Goal: Check status: Check status

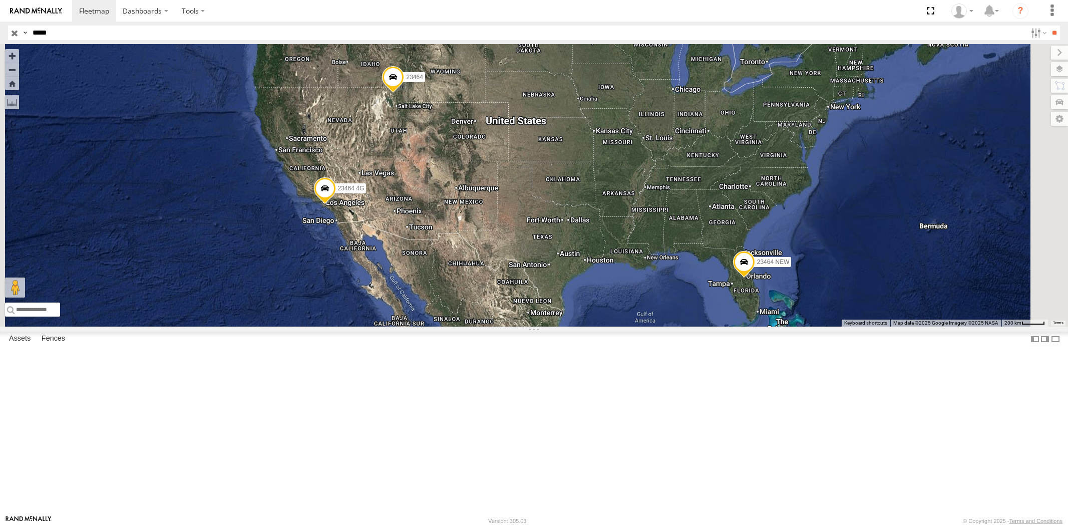
select select "**********"
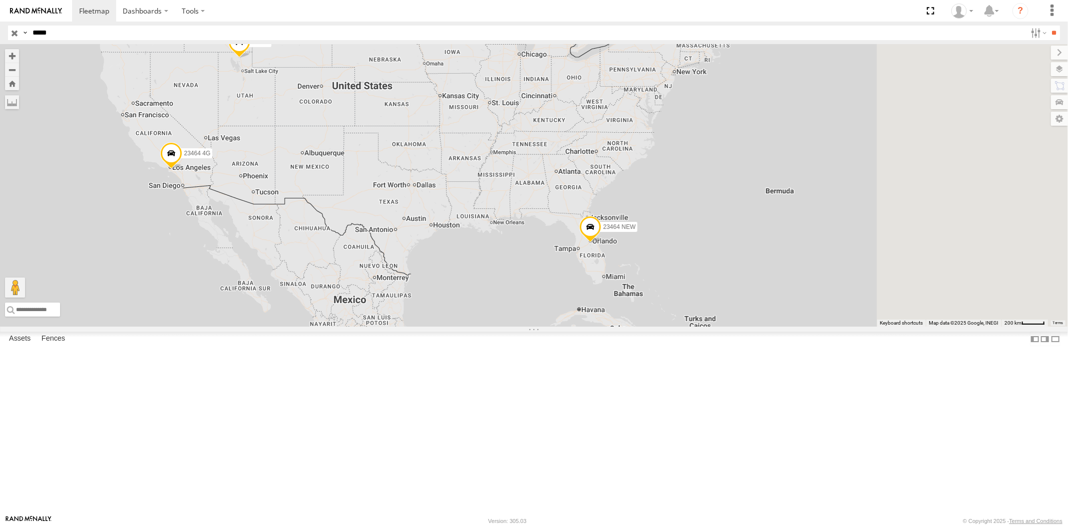
drag, startPoint x: 680, startPoint y: 323, endPoint x: 596, endPoint y: 311, distance: 84.5
click at [609, 313] on div "23464 23464 NEW 23464 4G" at bounding box center [534, 185] width 1068 height 282
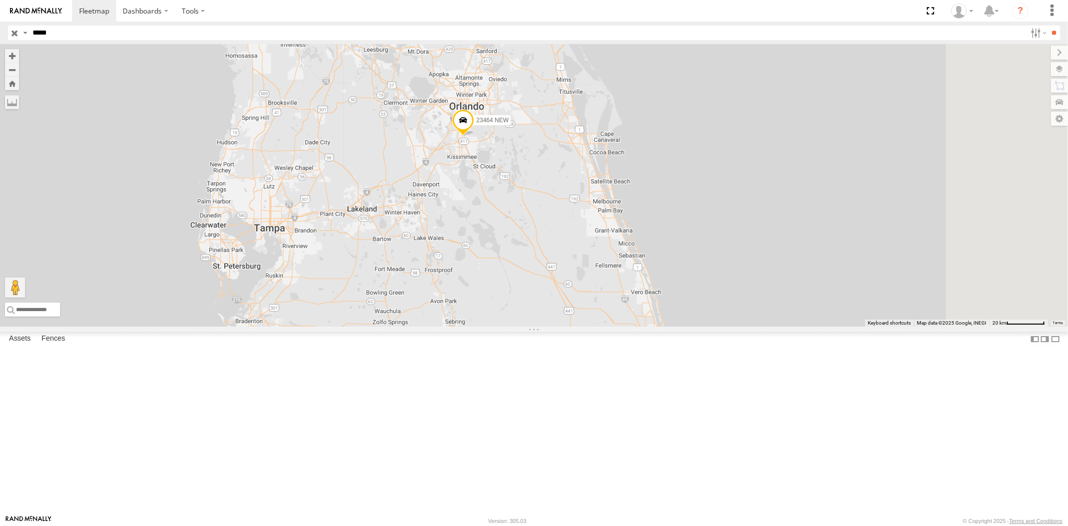
drag, startPoint x: 669, startPoint y: 280, endPoint x: 563, endPoint y: 302, distance: 108.8
click at [568, 315] on div "23464 23464 NEW 23464 4G" at bounding box center [534, 185] width 1068 height 282
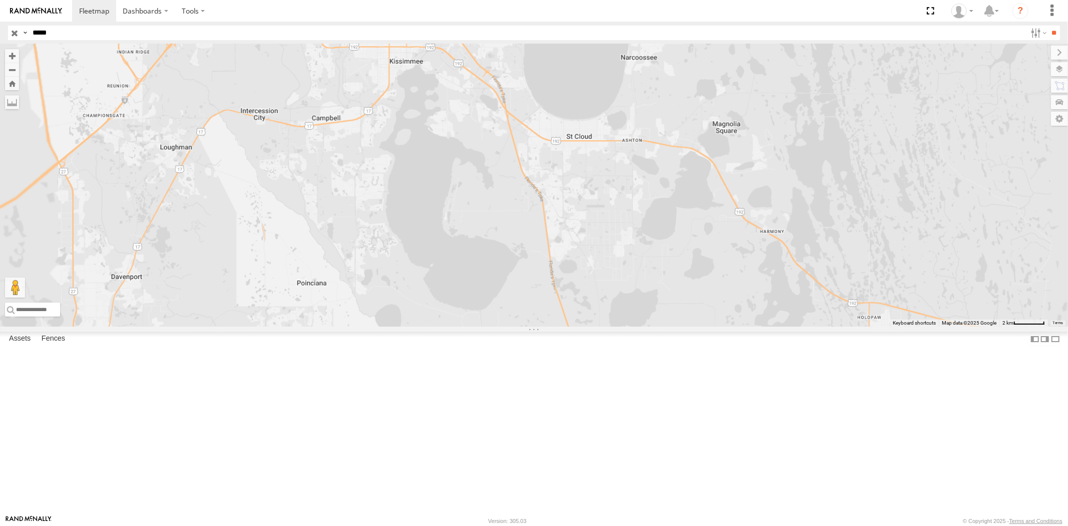
drag, startPoint x: 590, startPoint y: 220, endPoint x: 616, endPoint y: 411, distance: 192.5
click at [616, 326] on div "23464 23464 NEW 23464 4G" at bounding box center [534, 185] width 1068 height 282
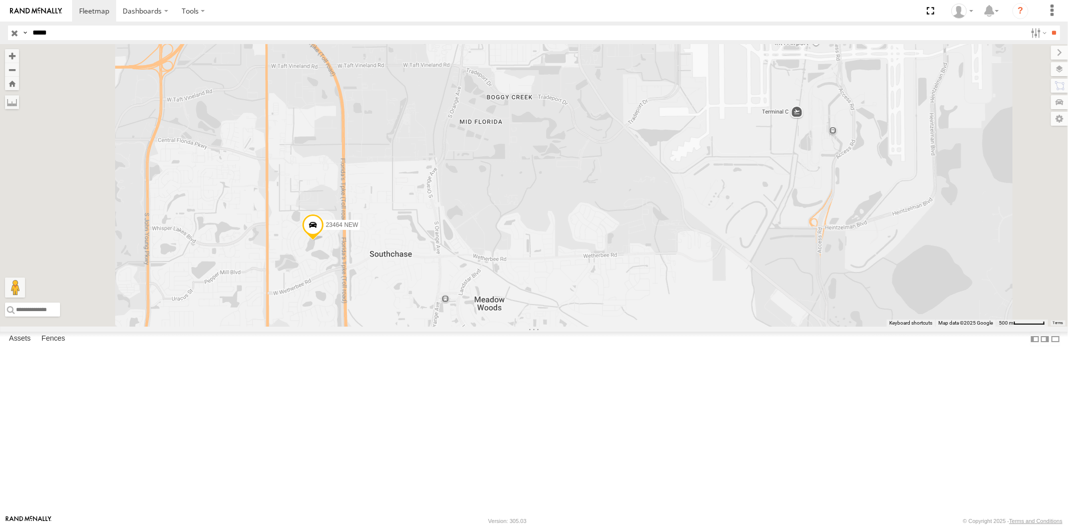
drag, startPoint x: 539, startPoint y: 387, endPoint x: 625, endPoint y: 299, distance: 123.2
click at [623, 301] on div "23464 23464 NEW 23464 4G" at bounding box center [534, 185] width 1068 height 282
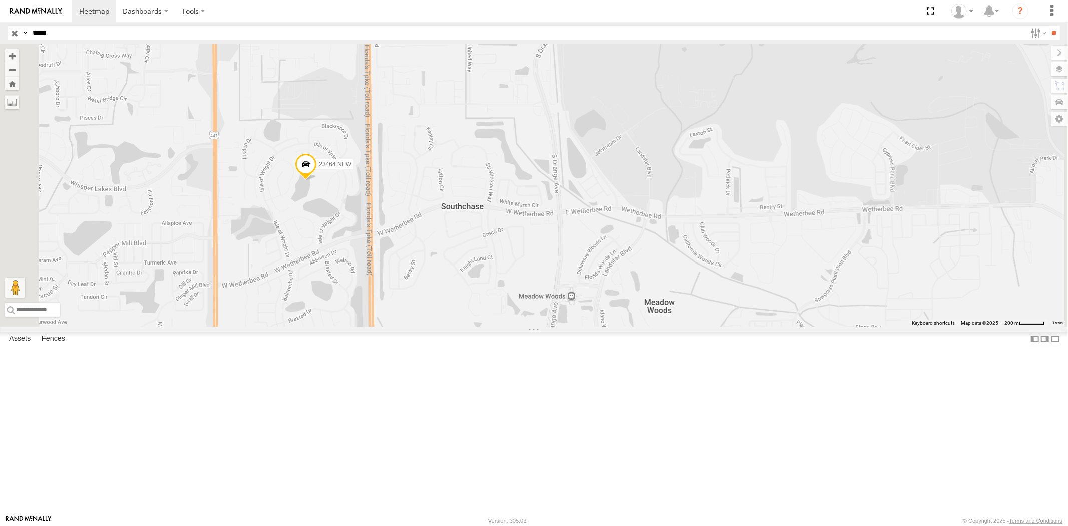
drag, startPoint x: 486, startPoint y: 299, endPoint x: 553, endPoint y: 337, distance: 76.5
click at [553, 326] on div "23464 23464 NEW 23464 4G" at bounding box center [534, 185] width 1068 height 282
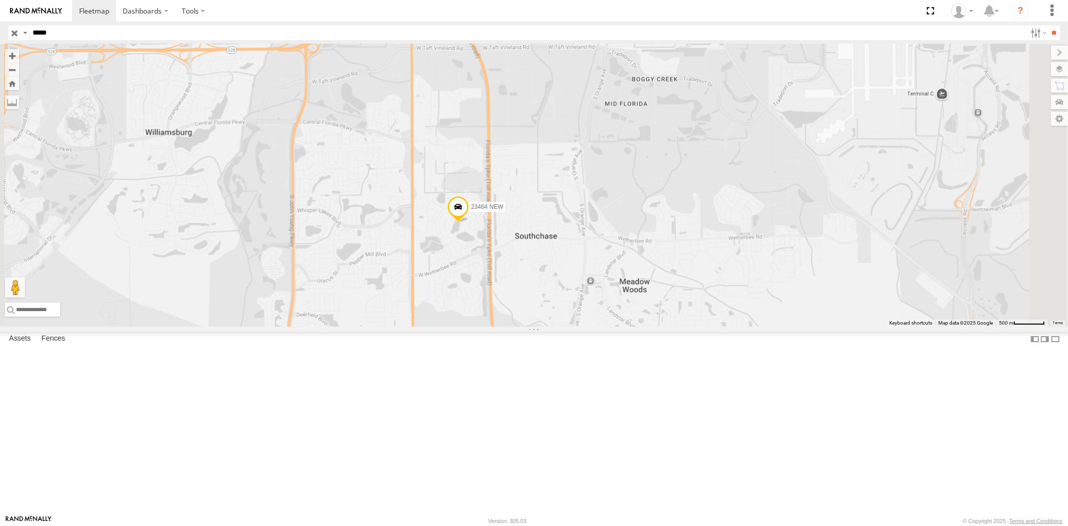
drag, startPoint x: 626, startPoint y: 384, endPoint x: 600, endPoint y: 352, distance: 42.0
click at [603, 326] on div "23464 23464 NEW 23464 4G" at bounding box center [534, 185] width 1068 height 282
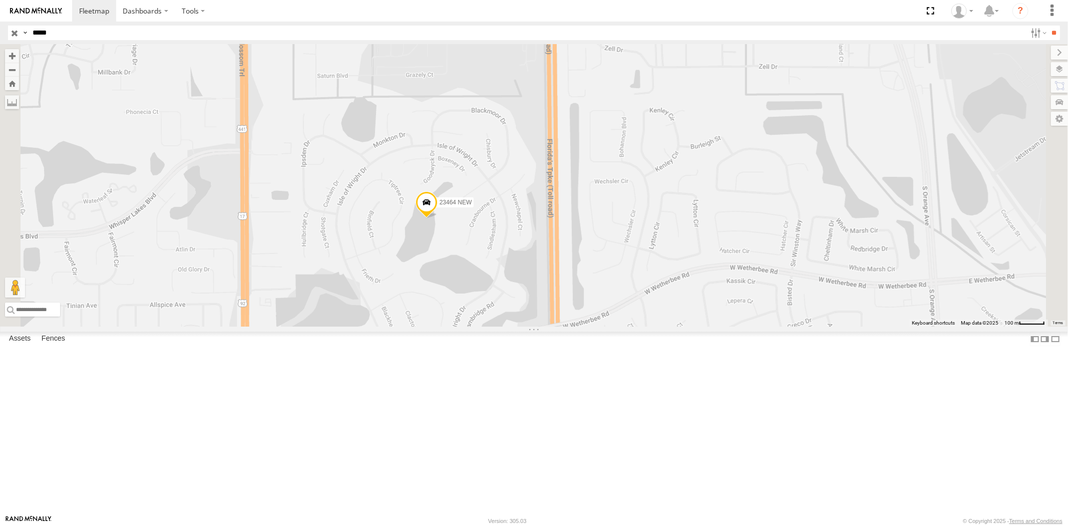
click at [471, 206] on span "23464 NEW" at bounding box center [455, 202] width 33 height 7
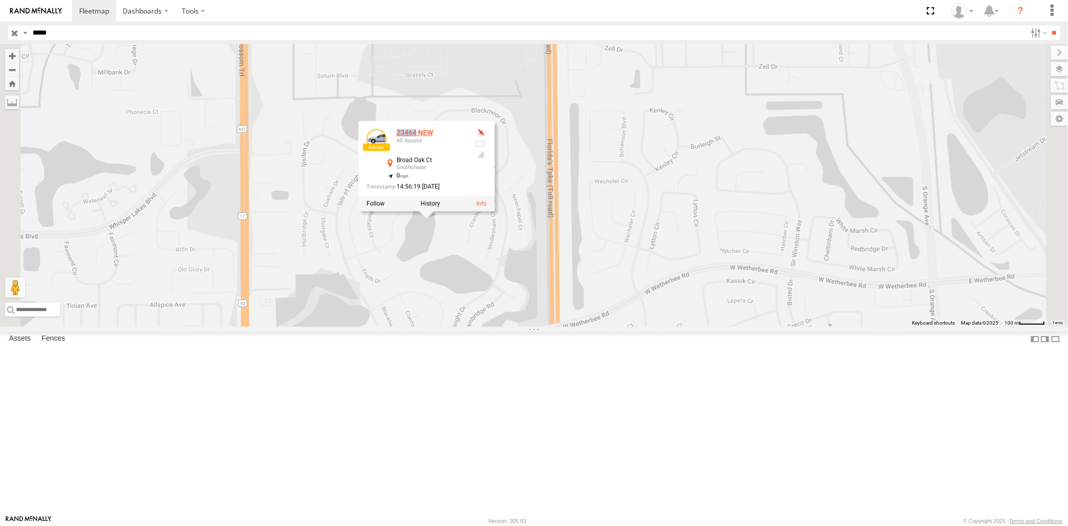
drag, startPoint x: 518, startPoint y: 227, endPoint x: 542, endPoint y: 229, distance: 23.6
click at [466, 153] on div "23464 NEW All Assets" at bounding box center [416, 141] width 100 height 24
copy div "23464"
click at [494, 211] on div "23464 NEW All Assets [GEOGRAPHIC_DATA] 28.39504 , -81.39679 0 14:56:19 [DATE]" at bounding box center [426, 166] width 136 height 90
click at [566, 318] on div "23464 23464 NEW 23464 4G 23464 NEW All Assets [GEOGRAPHIC_DATA] 28.39504 , -81.…" at bounding box center [534, 185] width 1068 height 282
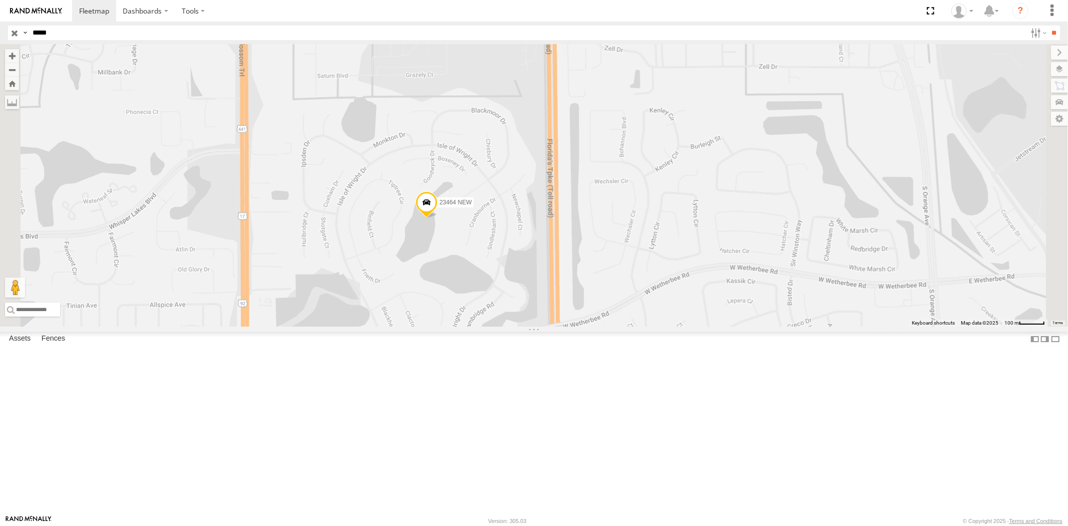
click at [437, 218] on span at bounding box center [426, 204] width 22 height 27
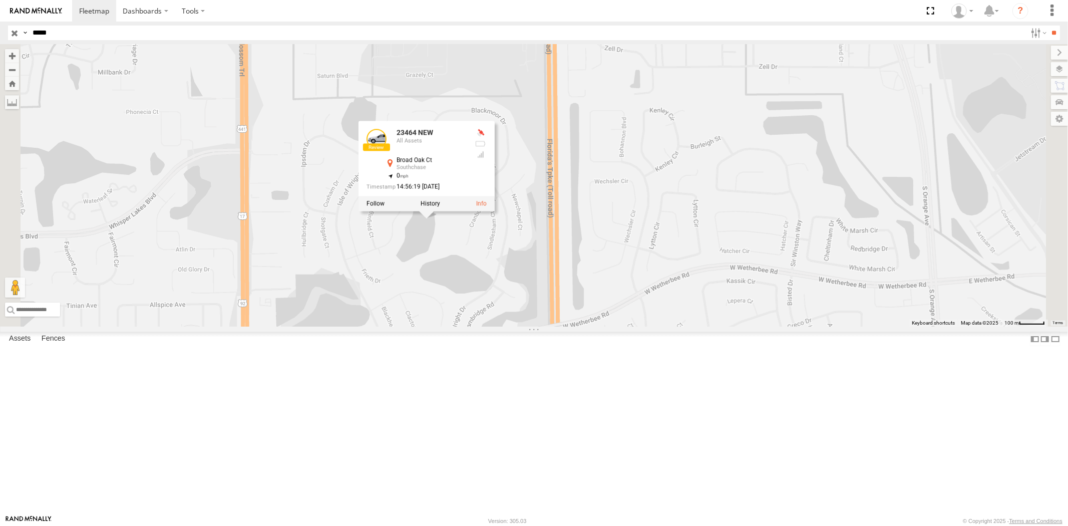
click at [630, 243] on div "23464 23464 NEW 23464 4G 23464 NEW All Assets [GEOGRAPHIC_DATA] 28.39504 , -81.…" at bounding box center [534, 185] width 1068 height 282
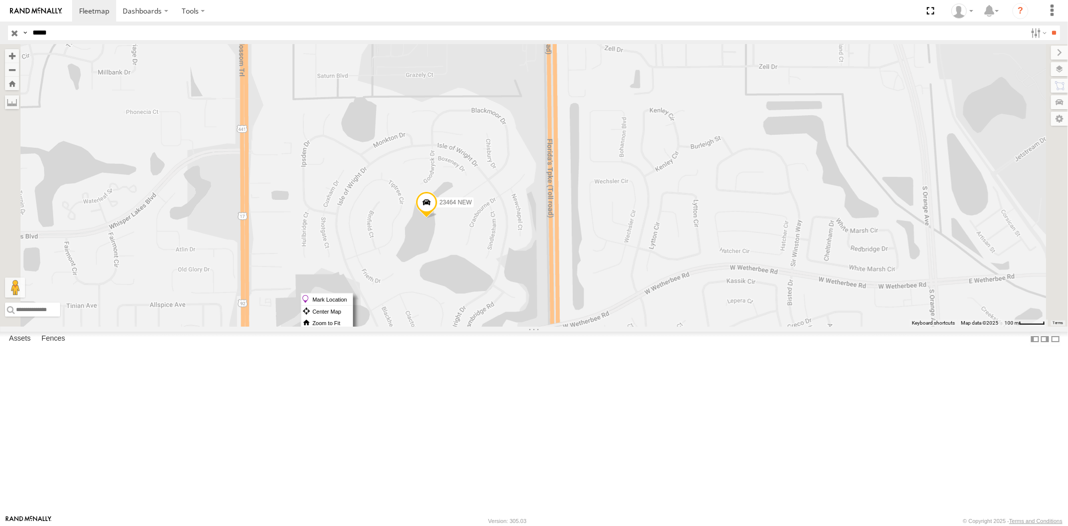
drag, startPoint x: 551, startPoint y: 293, endPoint x: 566, endPoint y: 298, distance: 15.5
click at [352, 298] on label "Mark Location" at bounding box center [326, 299] width 51 height 12
click at [437, 199] on span at bounding box center [426, 185] width 22 height 27
click at [410, 140] on span "28.39579" at bounding box center [397, 136] width 26 height 7
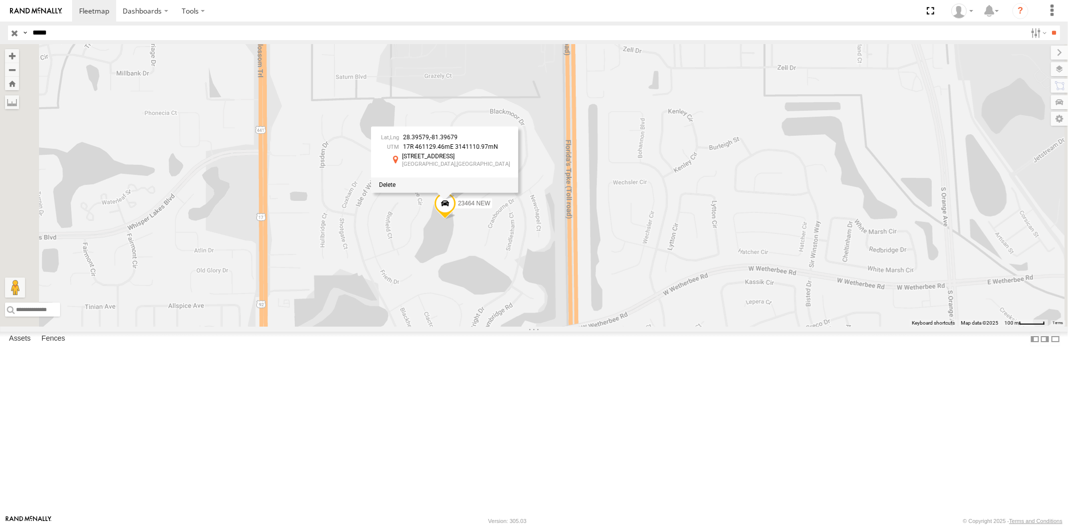
drag, startPoint x: 517, startPoint y: 231, endPoint x: 537, endPoint y: 232, distance: 19.5
click at [429, 141] on span "28.39579" at bounding box center [416, 137] width 26 height 7
click at [662, 314] on div "23464 23464 NEW 23464 4G 28.39579 , -81.39679 17R 461129.46mE 3141110.97mN [STR…" at bounding box center [534, 185] width 1068 height 282
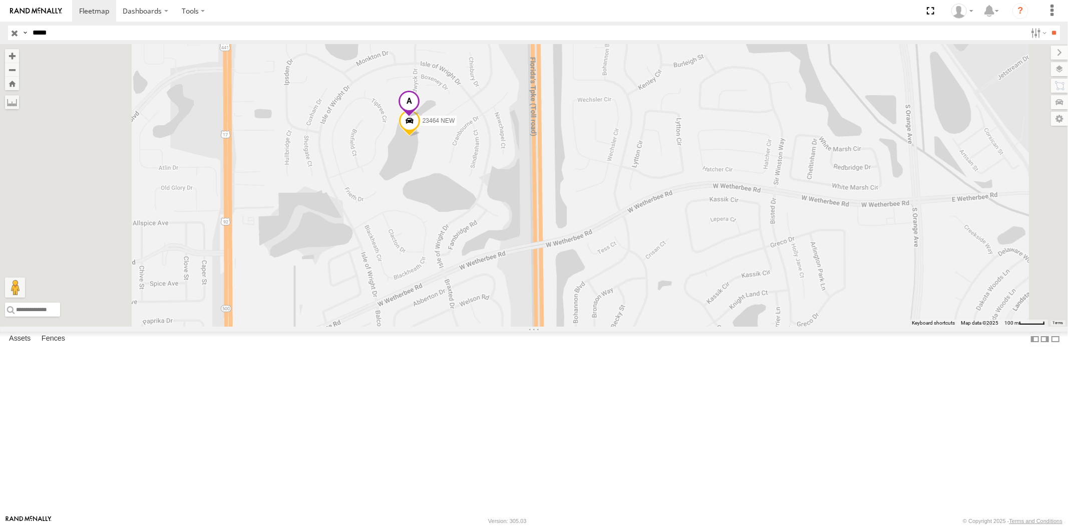
drag, startPoint x: 589, startPoint y: 239, endPoint x: 653, endPoint y: 276, distance: 73.7
click at [653, 276] on div "23464 23464 NEW 23464 4G" at bounding box center [534, 185] width 1068 height 282
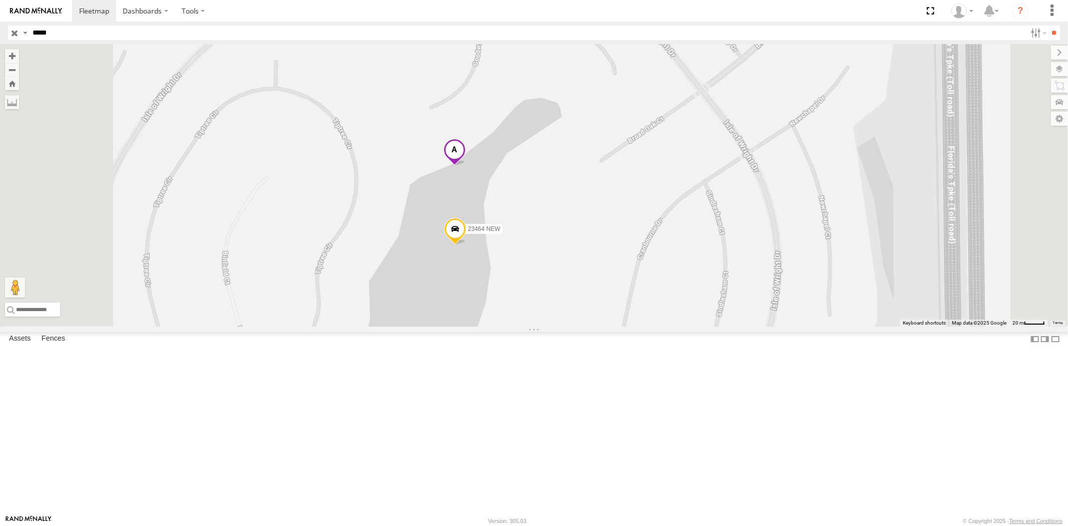
click at [465, 166] on span at bounding box center [454, 152] width 22 height 27
click at [445, 107] on span "28.39579" at bounding box center [432, 103] width 26 height 7
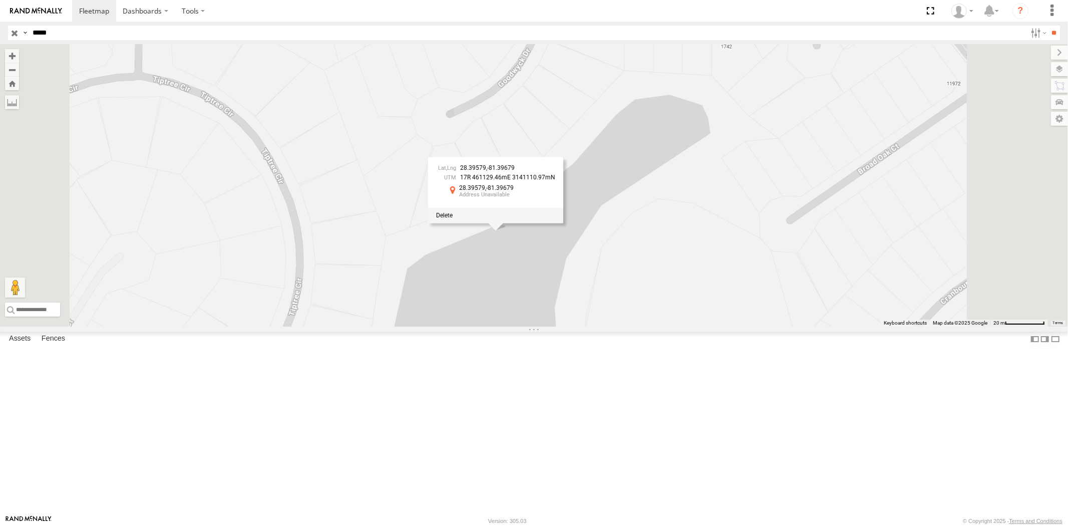
drag, startPoint x: 573, startPoint y: 260, endPoint x: 590, endPoint y: 263, distance: 17.2
click at [555, 172] on div "28.39579 , -81.39679" at bounding box center [495, 168] width 119 height 7
click at [486, 192] on span "28.39579" at bounding box center [472, 188] width 27 height 7
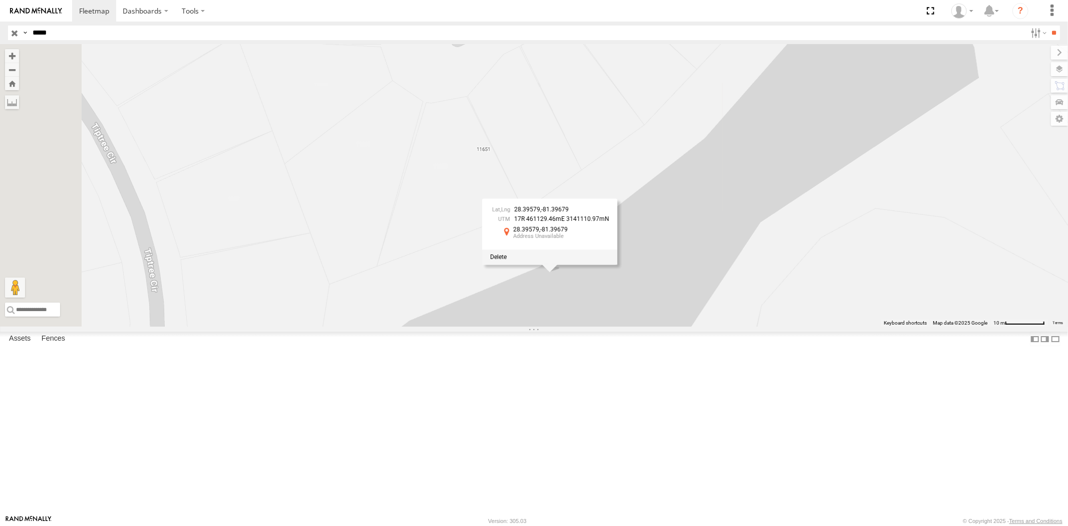
drag, startPoint x: 602, startPoint y: 323, endPoint x: 642, endPoint y: 324, distance: 40.0
click at [540, 233] on span "28.39579" at bounding box center [526, 229] width 27 height 7
